Goal: Task Accomplishment & Management: Complete application form

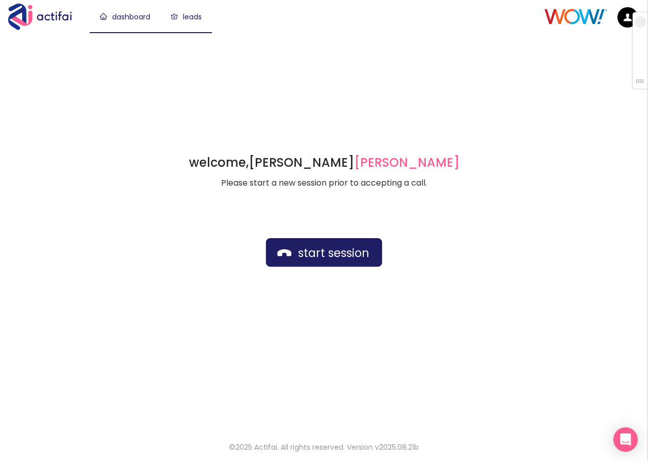
click at [199, 22] on link "leads" at bounding box center [186, 17] width 31 height 10
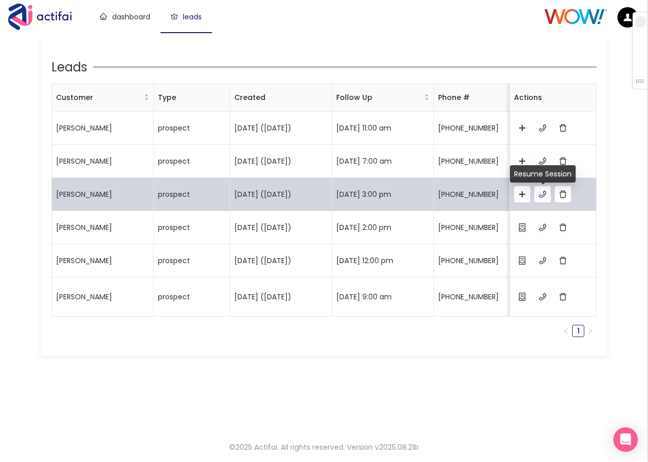
click at [541, 196] on button "button" at bounding box center [543, 194] width 16 height 16
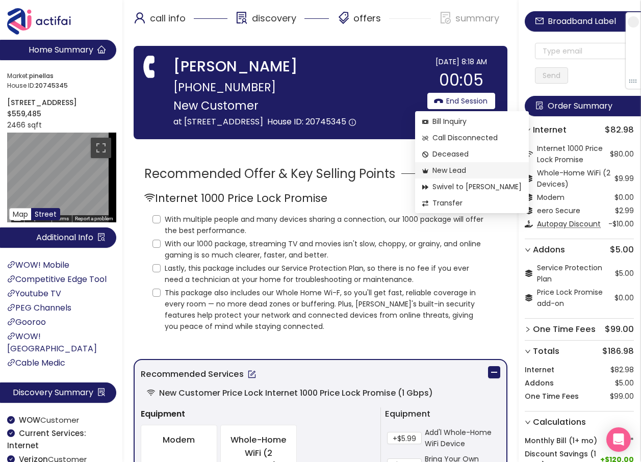
click at [447, 171] on span "New Lead" at bounding box center [471, 170] width 99 height 11
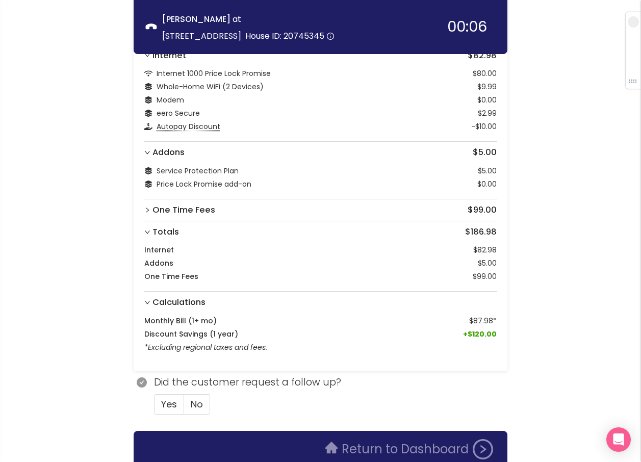
scroll to position [113, 0]
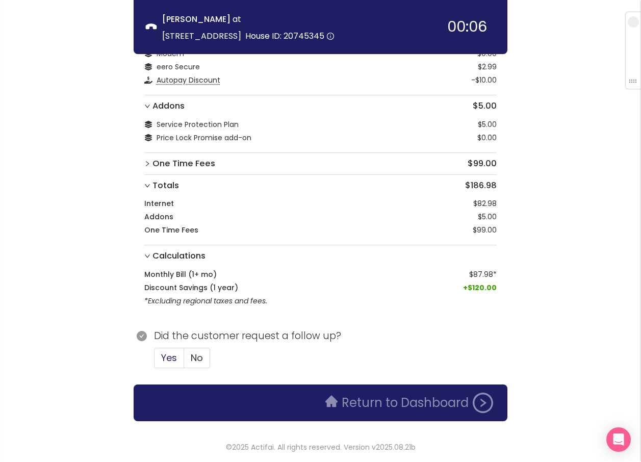
click at [157, 358] on label "Yes" at bounding box center [169, 358] width 30 height 20
click at [154, 361] on input "Yes" at bounding box center [154, 361] width 0 height 0
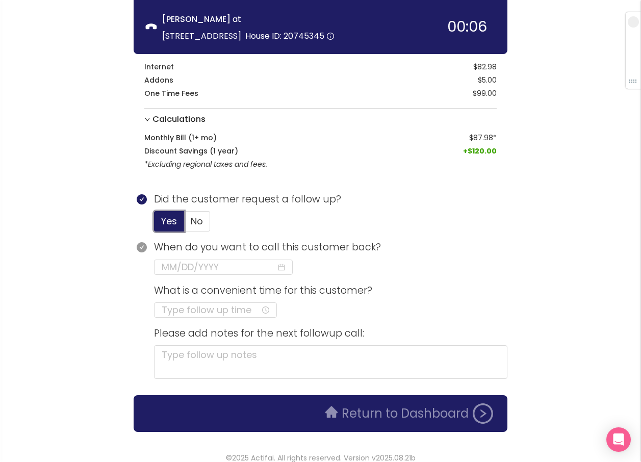
scroll to position [260, 0]
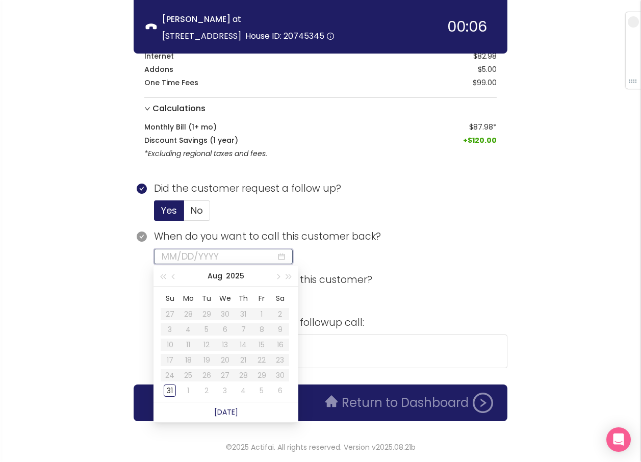
click at [219, 250] on input at bounding box center [219, 256] width 115 height 14
type input "[DATE]"
click at [241, 391] on div "4" at bounding box center [243, 390] width 12 height 12
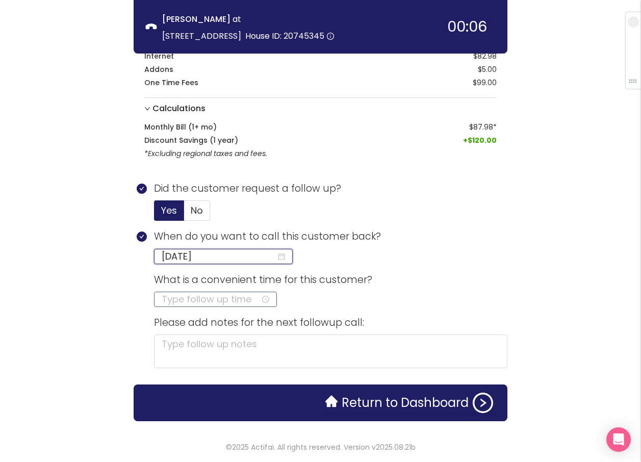
click at [182, 301] on input at bounding box center [211, 299] width 99 height 14
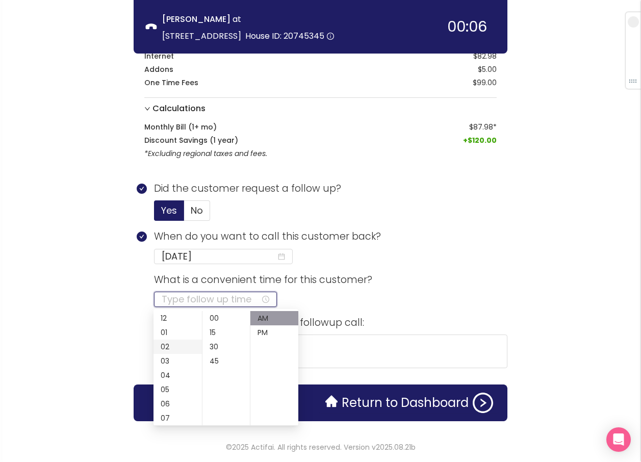
click at [166, 347] on div "02" at bounding box center [177, 346] width 48 height 14
click at [268, 334] on div "PM" at bounding box center [274, 332] width 48 height 14
type input "02:00 PM"
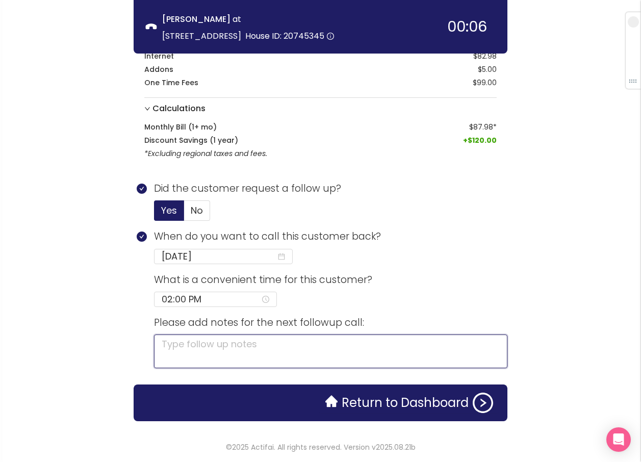
click at [323, 347] on textarea at bounding box center [330, 351] width 353 height 34
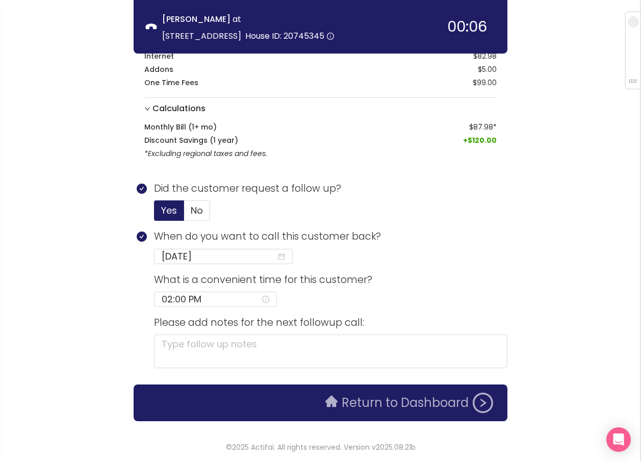
click at [366, 399] on button "Return to Dashboard" at bounding box center [409, 402] width 180 height 20
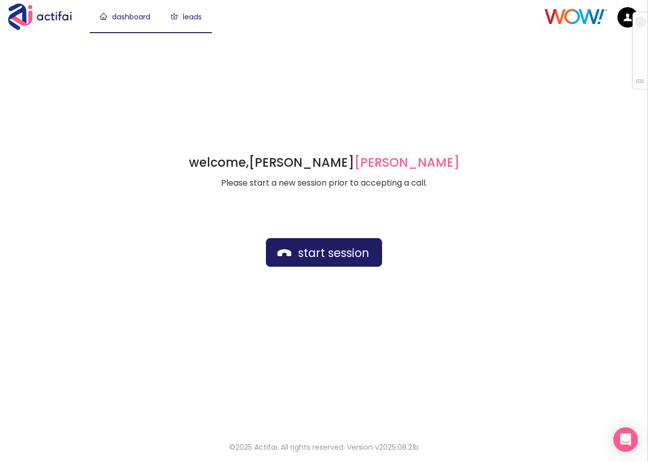
click at [187, 12] on link "leads" at bounding box center [186, 17] width 31 height 10
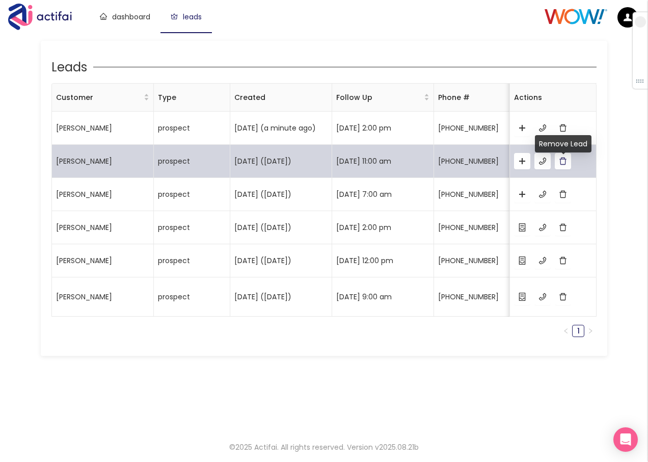
click at [560, 161] on button "button" at bounding box center [563, 161] width 16 height 16
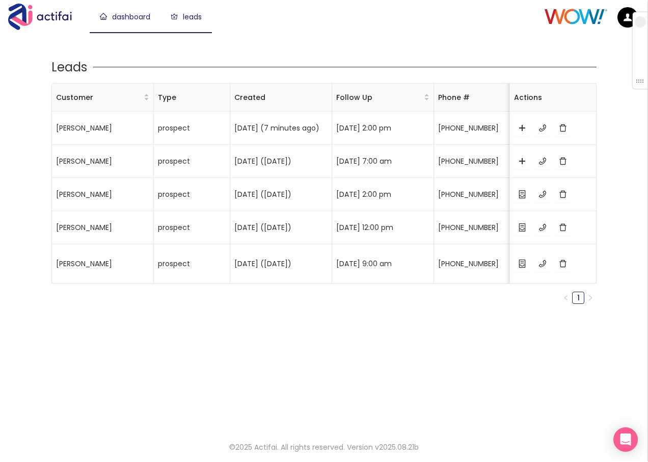
click at [115, 13] on link "dashboard" at bounding box center [125, 17] width 50 height 10
